Goal: Navigation & Orientation: Go to known website

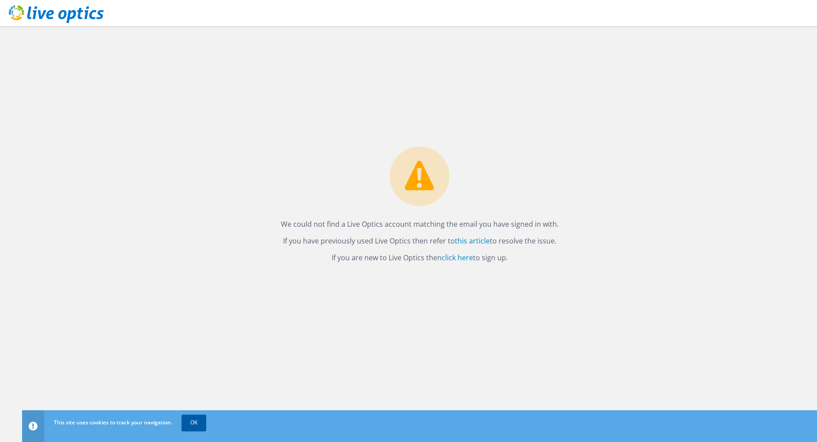
click at [192, 422] on link "OK" at bounding box center [193, 423] width 25 height 16
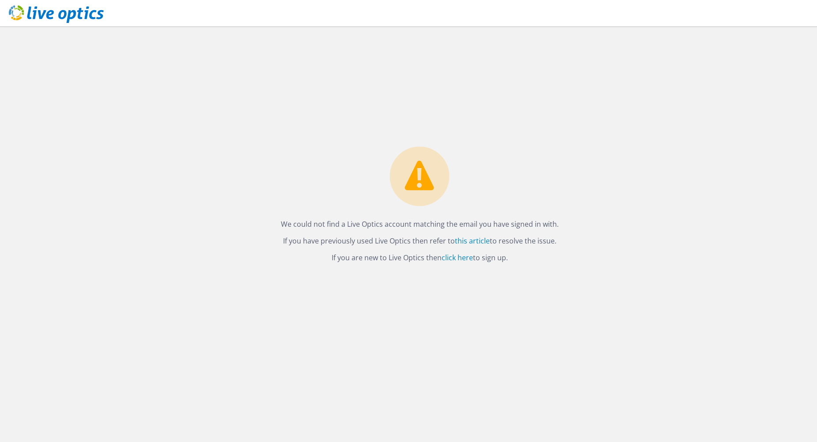
click at [59, 13] on icon at bounding box center [56, 14] width 95 height 18
click at [452, 258] on link "click here" at bounding box center [456, 258] width 31 height 10
